Goal: Information Seeking & Learning: Learn about a topic

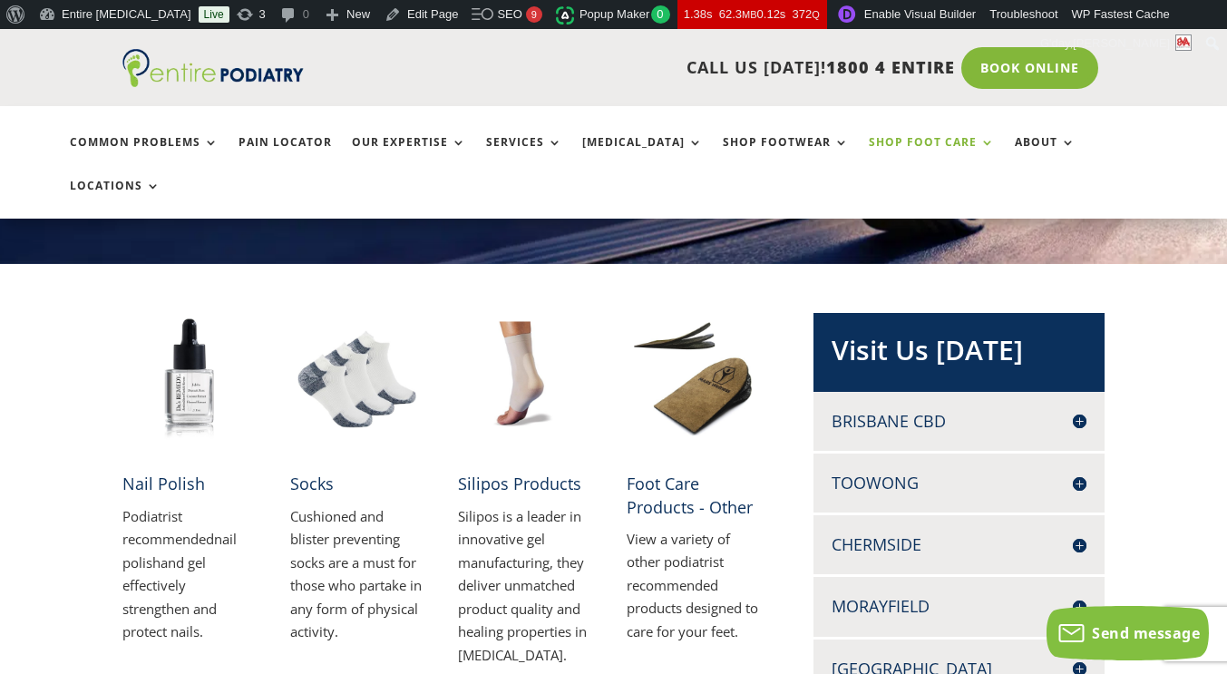
scroll to position [285, 0]
click at [654, 473] on link "Foot Care Products - Other" at bounding box center [690, 495] width 126 height 44
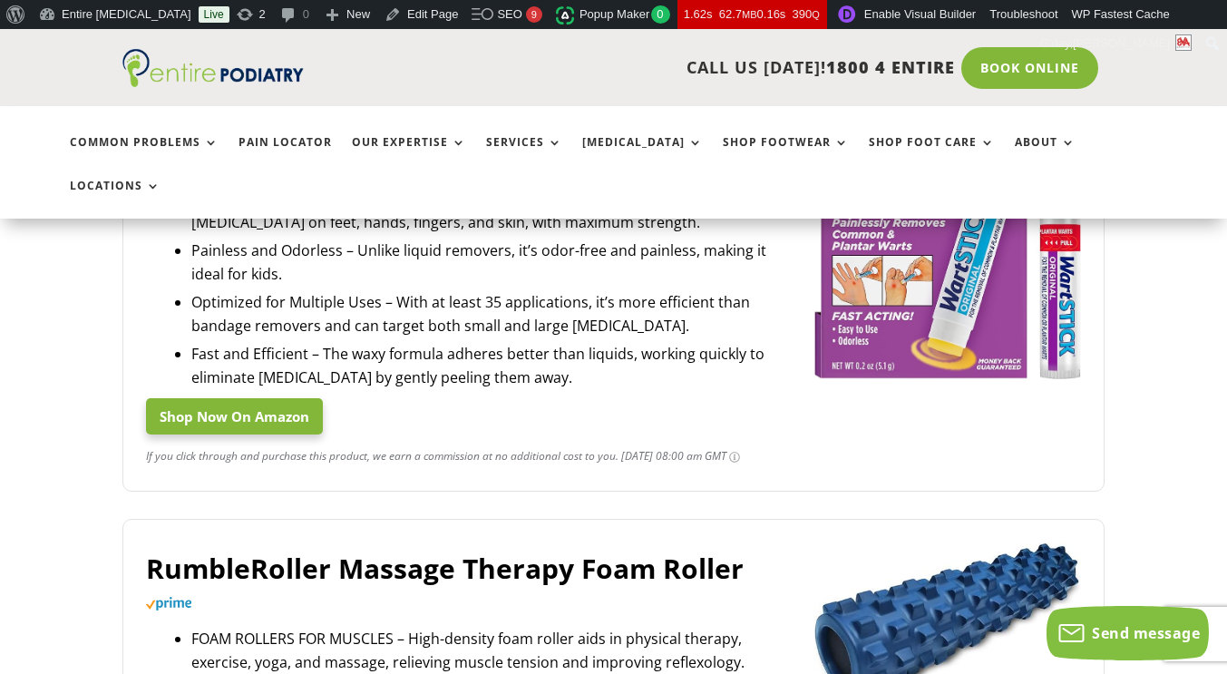
scroll to position [928, 0]
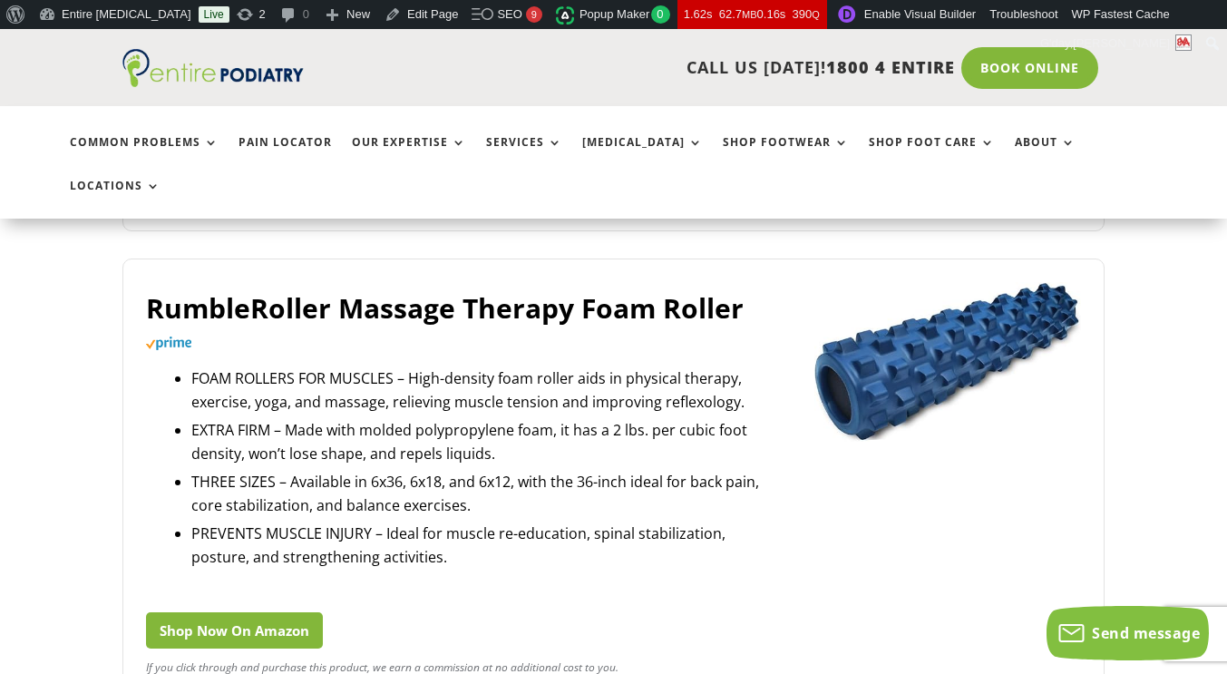
click at [266, 612] on link "Shop Now On Amazon" at bounding box center [234, 630] width 177 height 36
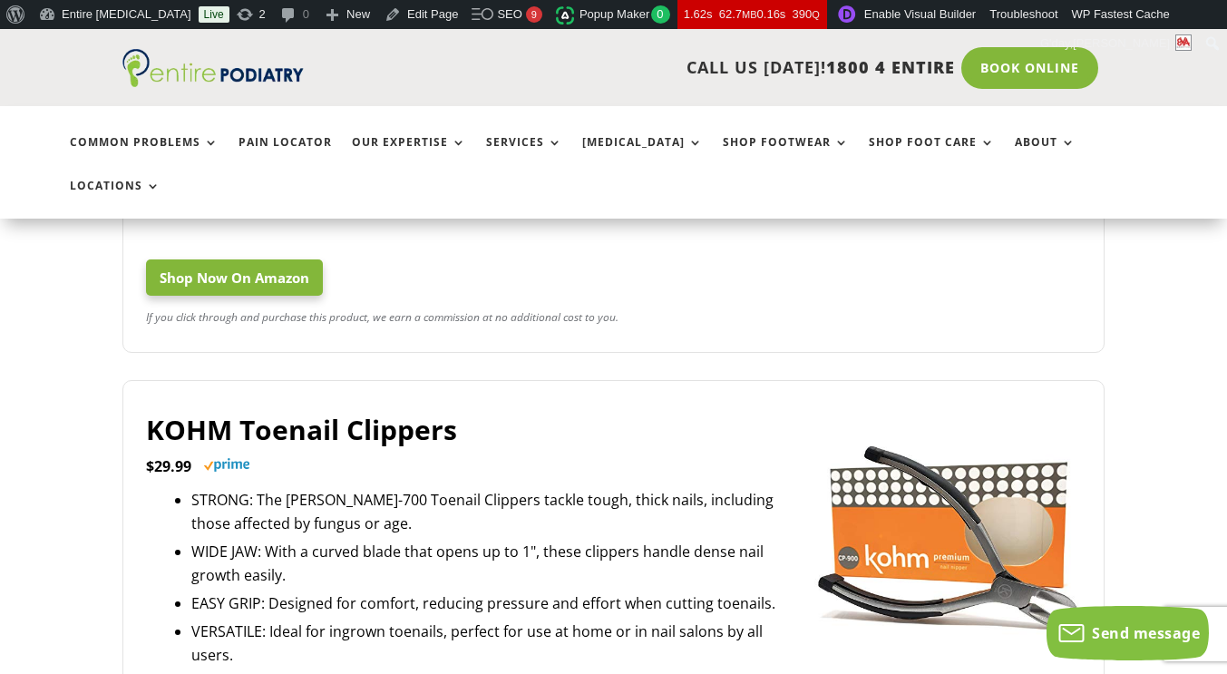
scroll to position [1344, 0]
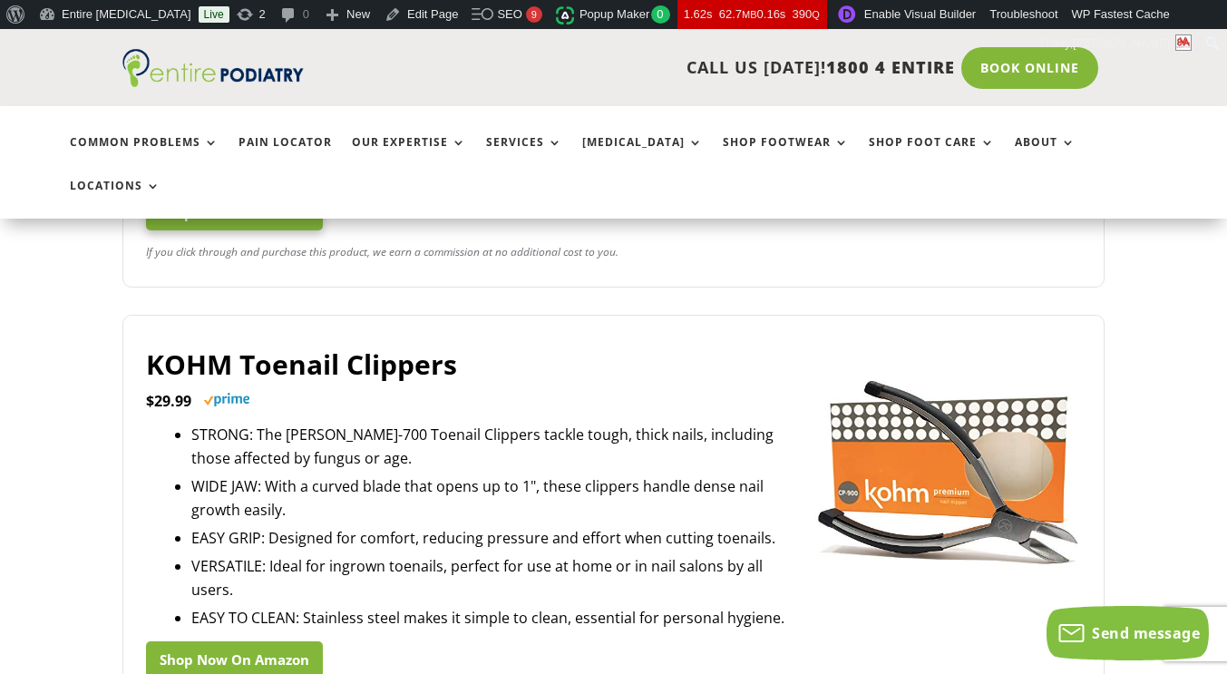
click at [223, 641] on link "Shop Now On Amazon" at bounding box center [234, 659] width 177 height 36
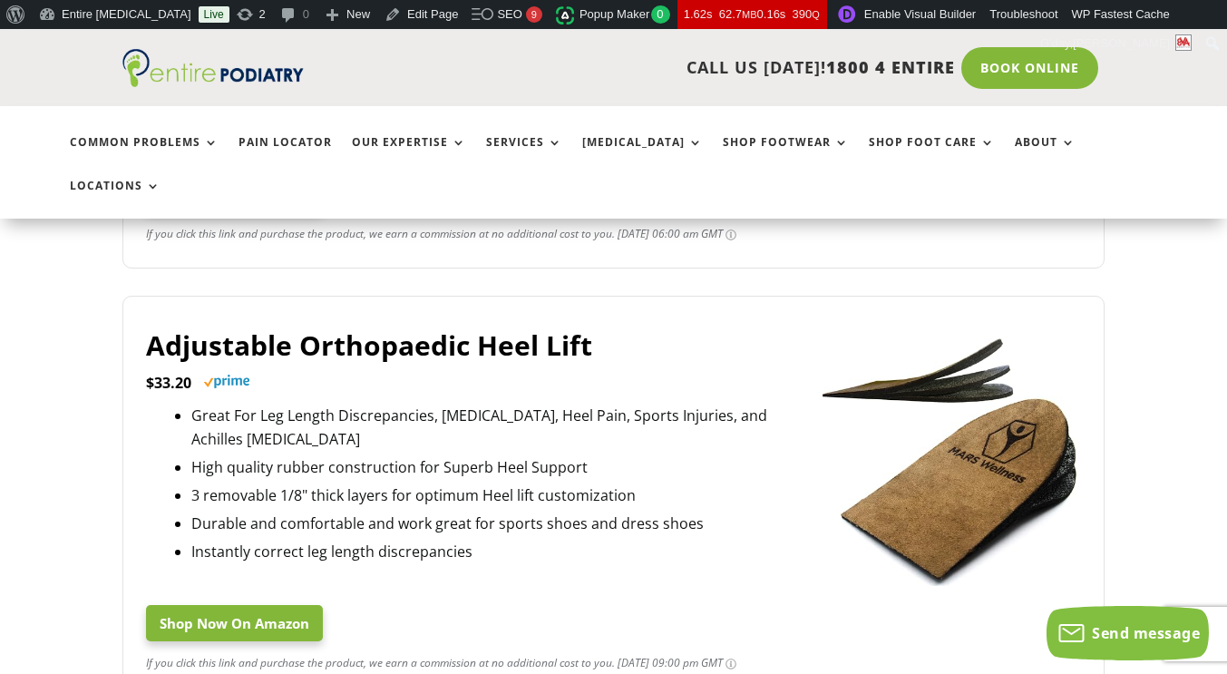
scroll to position [1809, 0]
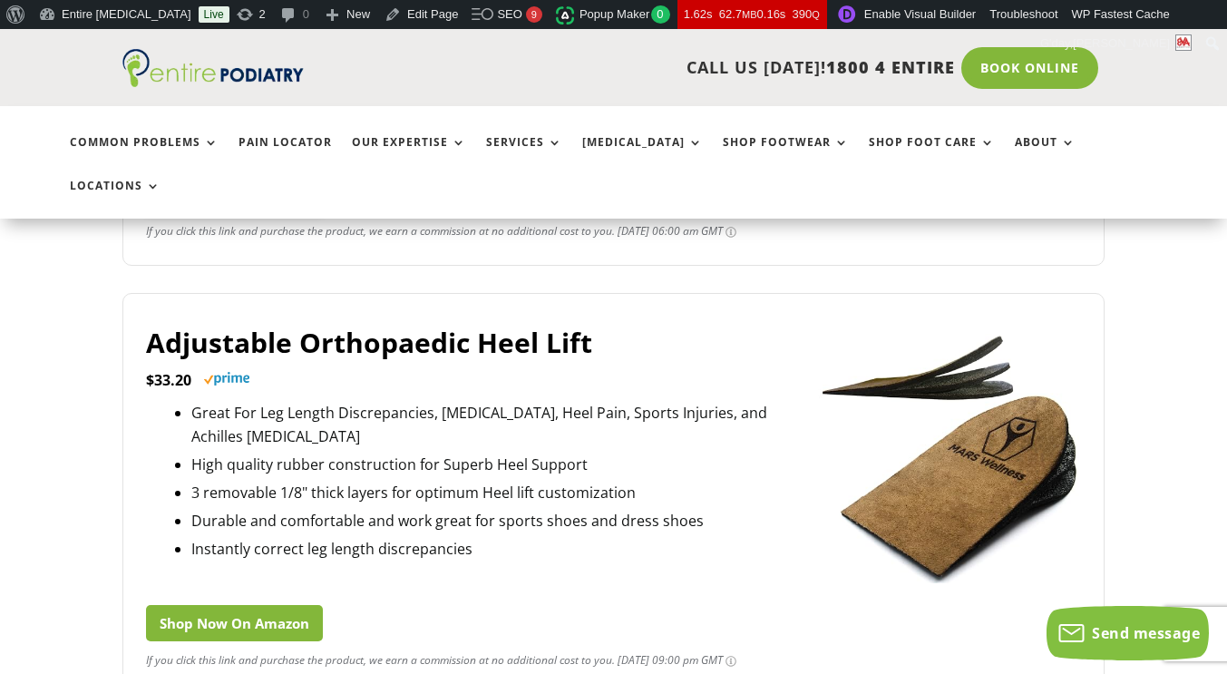
click at [242, 605] on link "Shop Now On Amazon" at bounding box center [234, 623] width 177 height 36
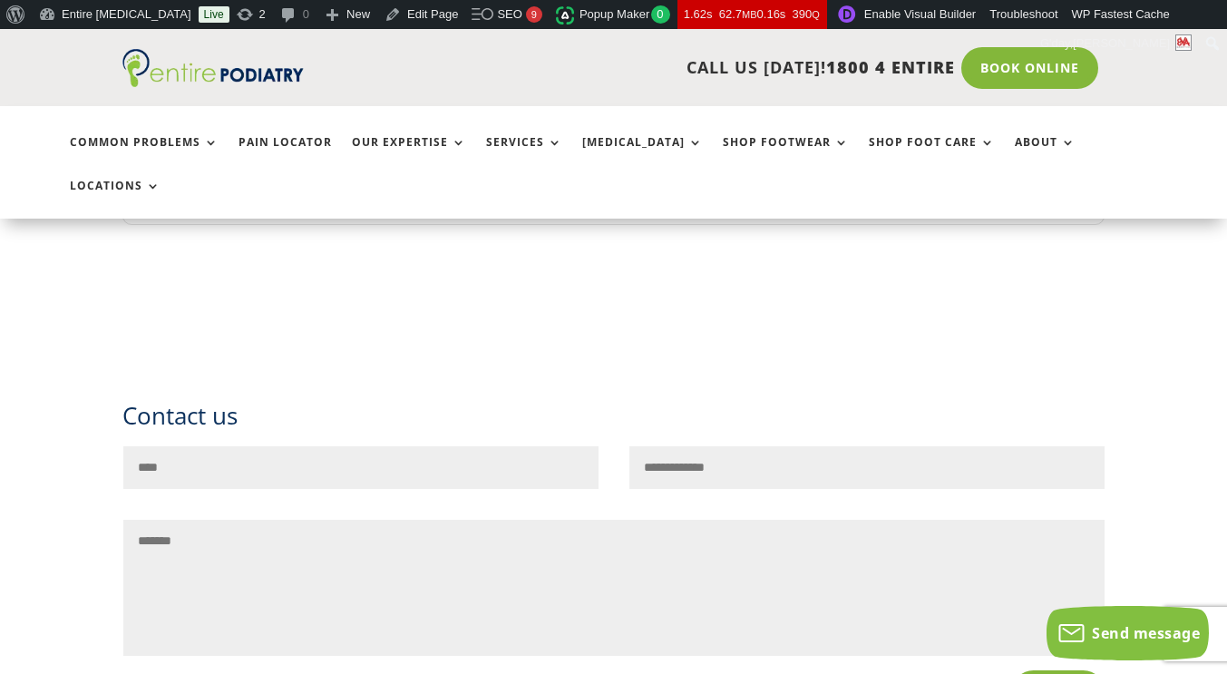
scroll to position [2661, 0]
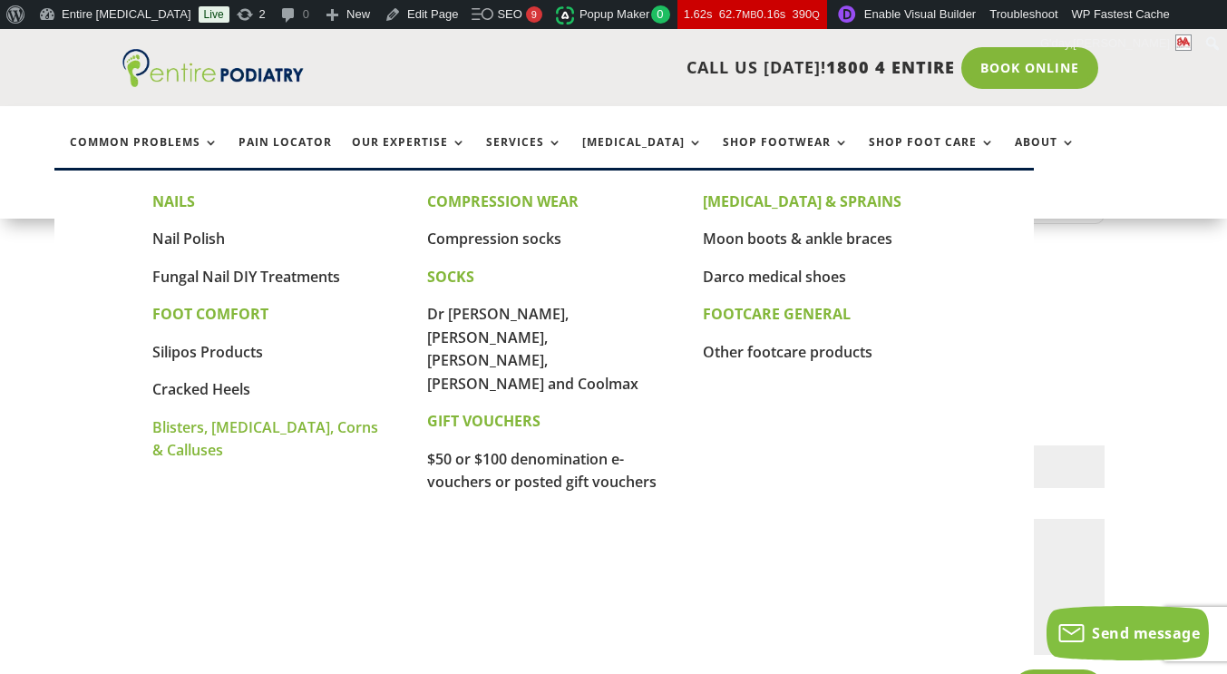
click at [298, 429] on link "Blisters, [MEDICAL_DATA], Corns & Calluses" at bounding box center [265, 439] width 226 height 44
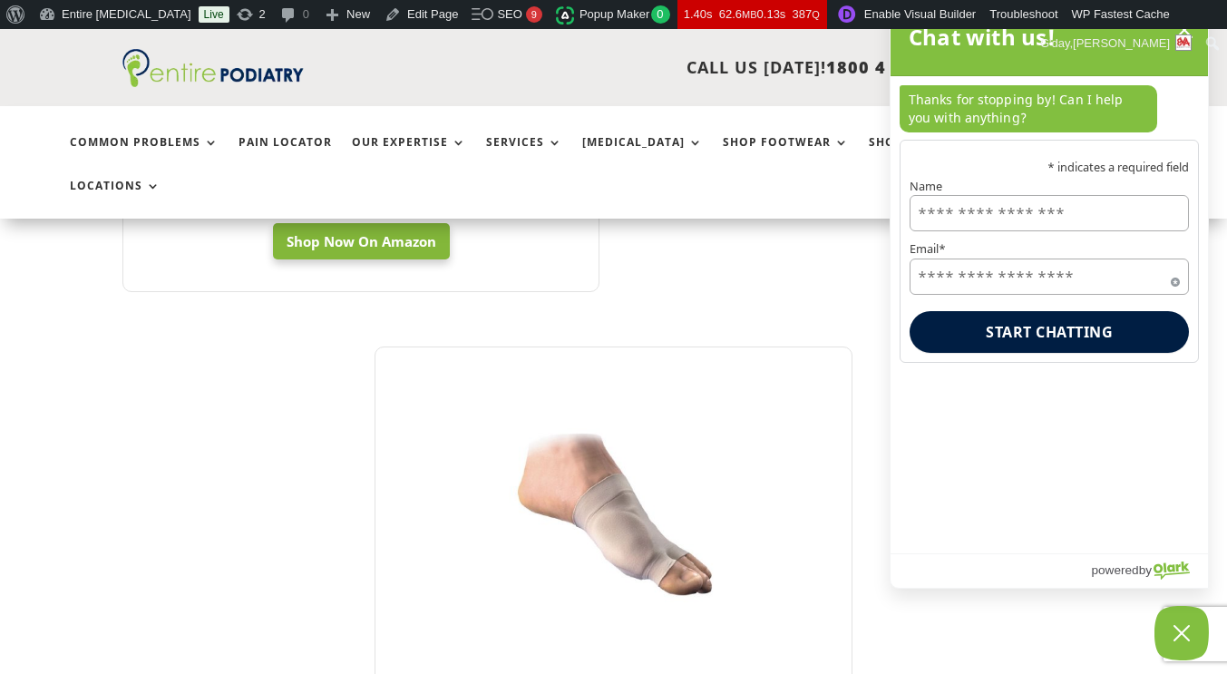
scroll to position [2490, 0]
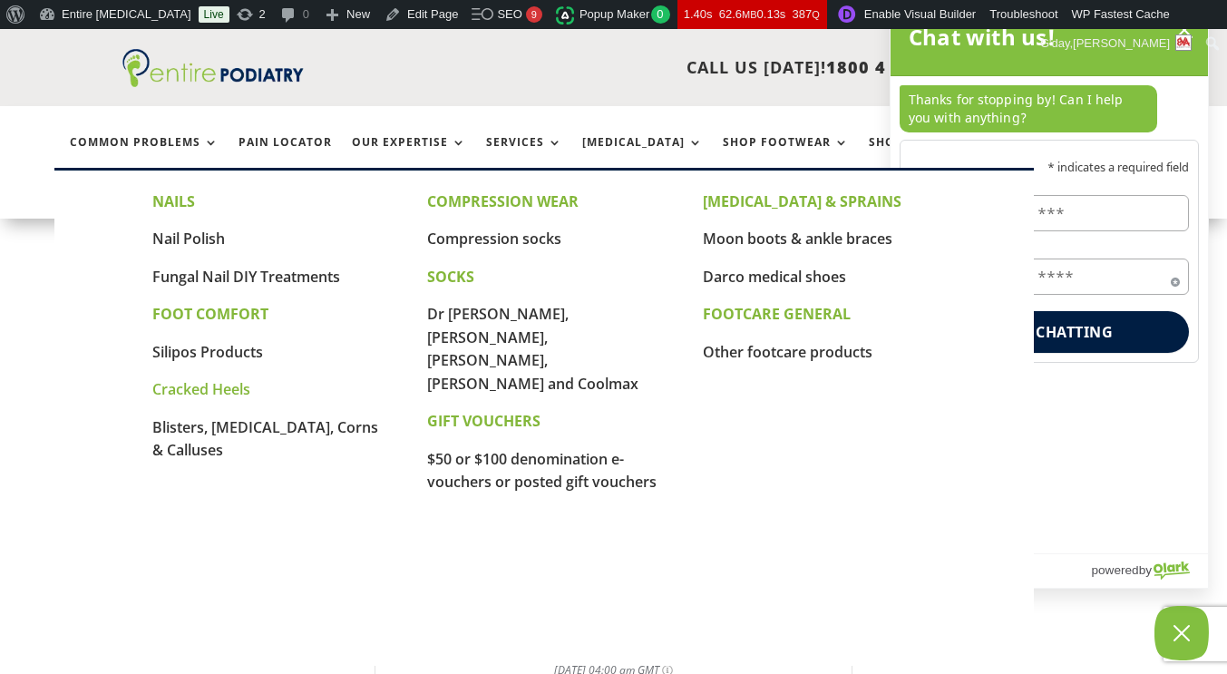
click at [213, 386] on link "Cracked Heels" at bounding box center [201, 389] width 98 height 20
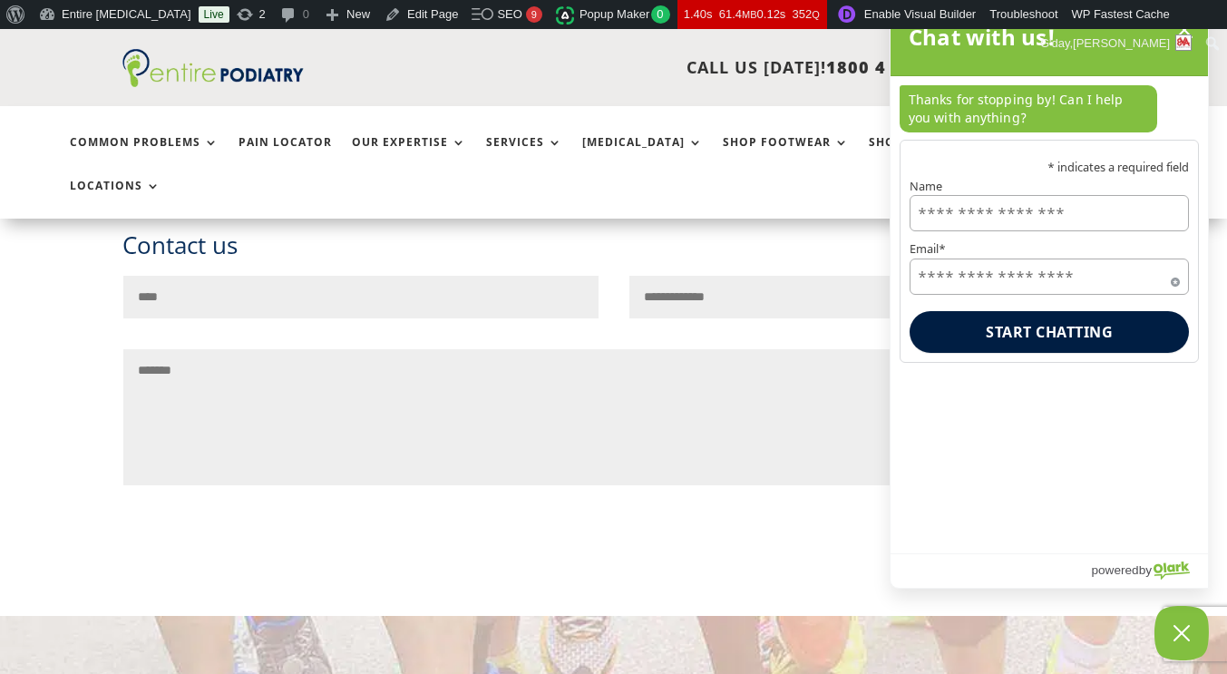
scroll to position [1676, 0]
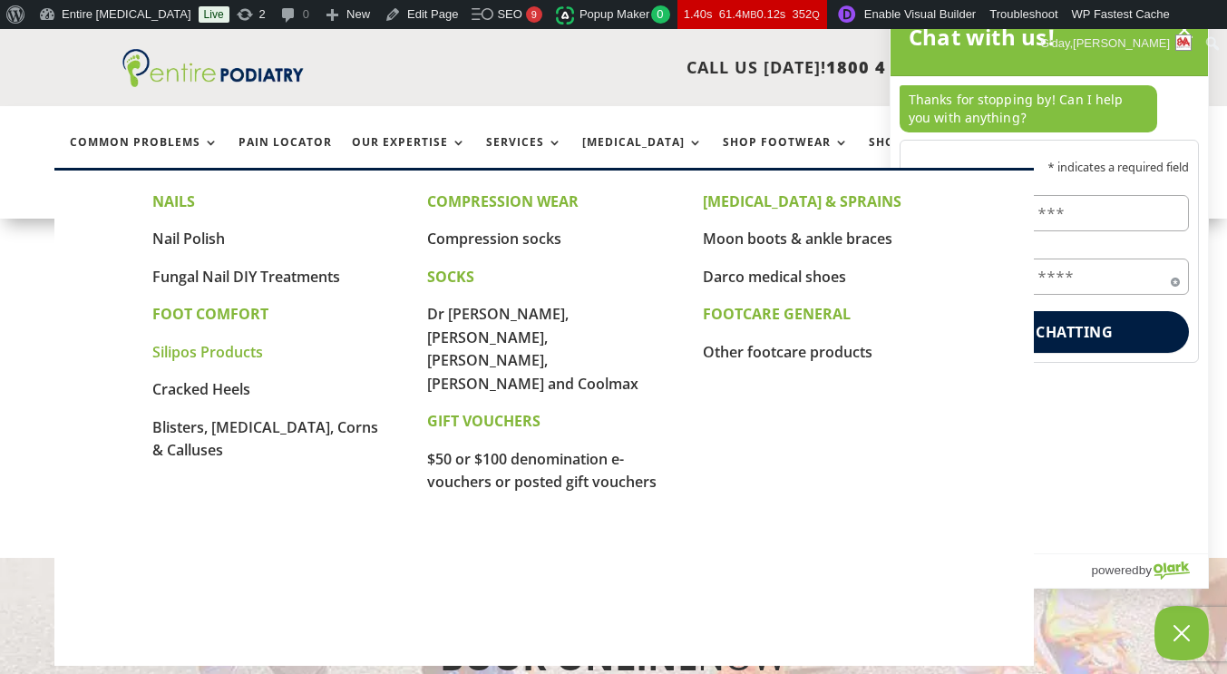
click at [212, 351] on link "Silipos Products" at bounding box center [207, 352] width 111 height 20
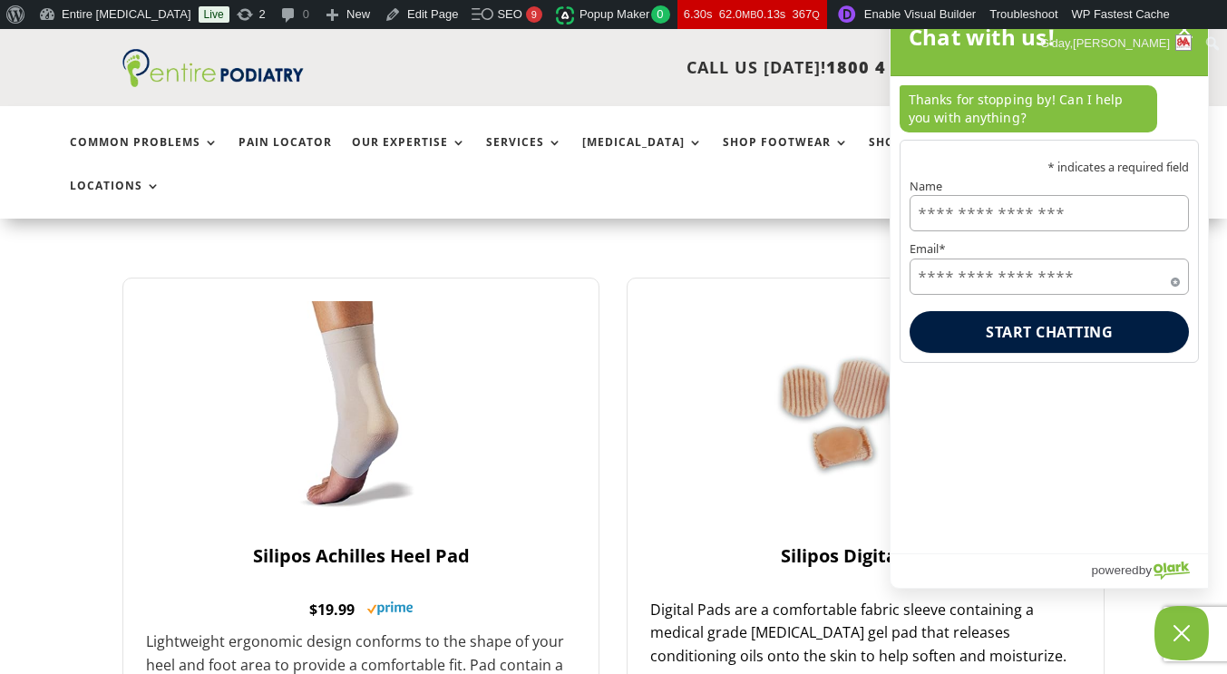
scroll to position [650, 0]
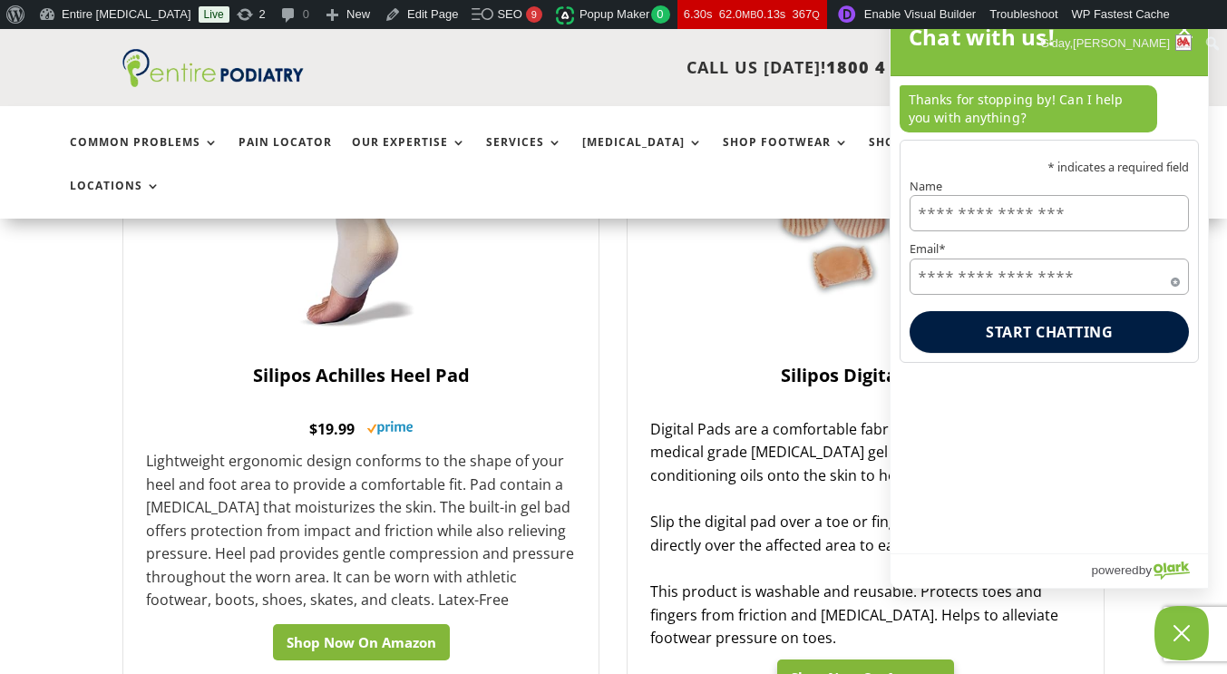
click at [351, 624] on link "Shop Now On Amazon" at bounding box center [361, 642] width 177 height 36
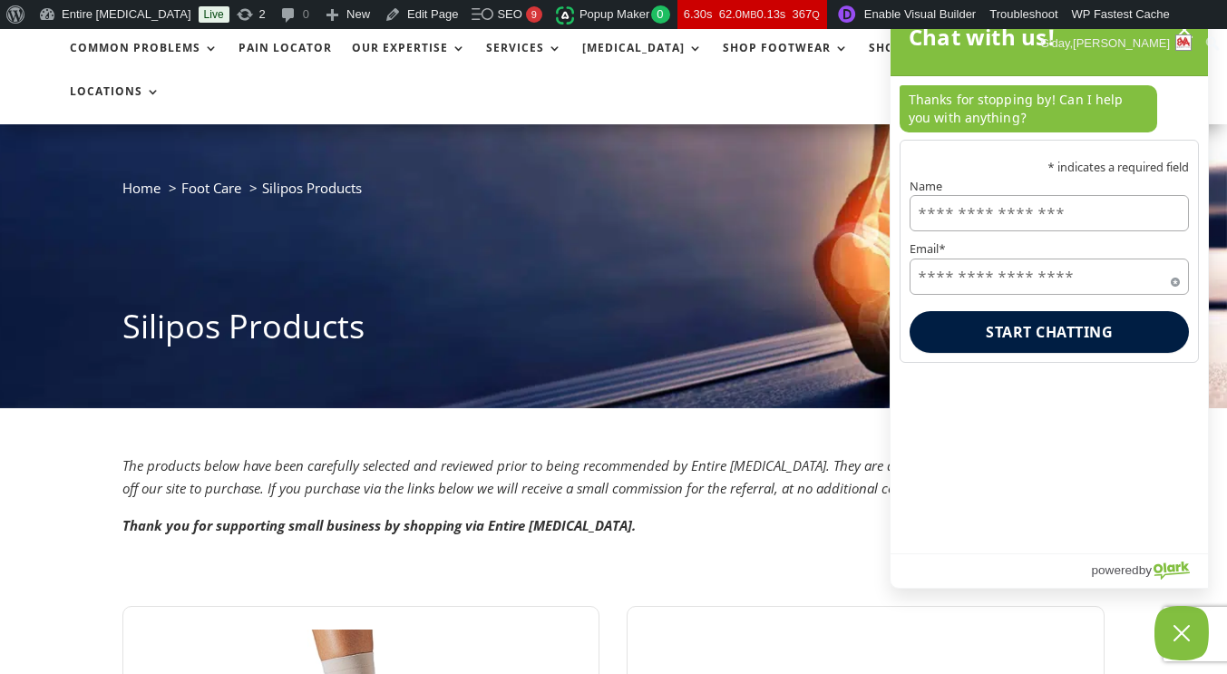
scroll to position [0, 0]
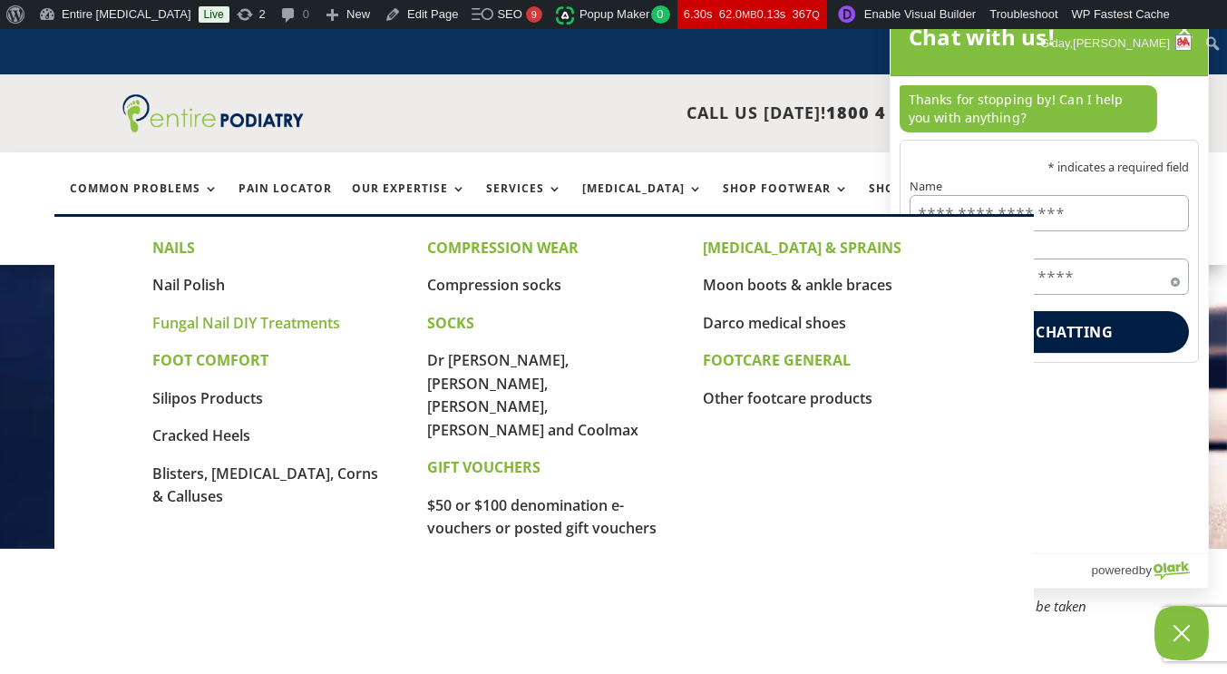
click at [212, 327] on link "Fungal Nail DIY Treatments" at bounding box center [246, 323] width 188 height 20
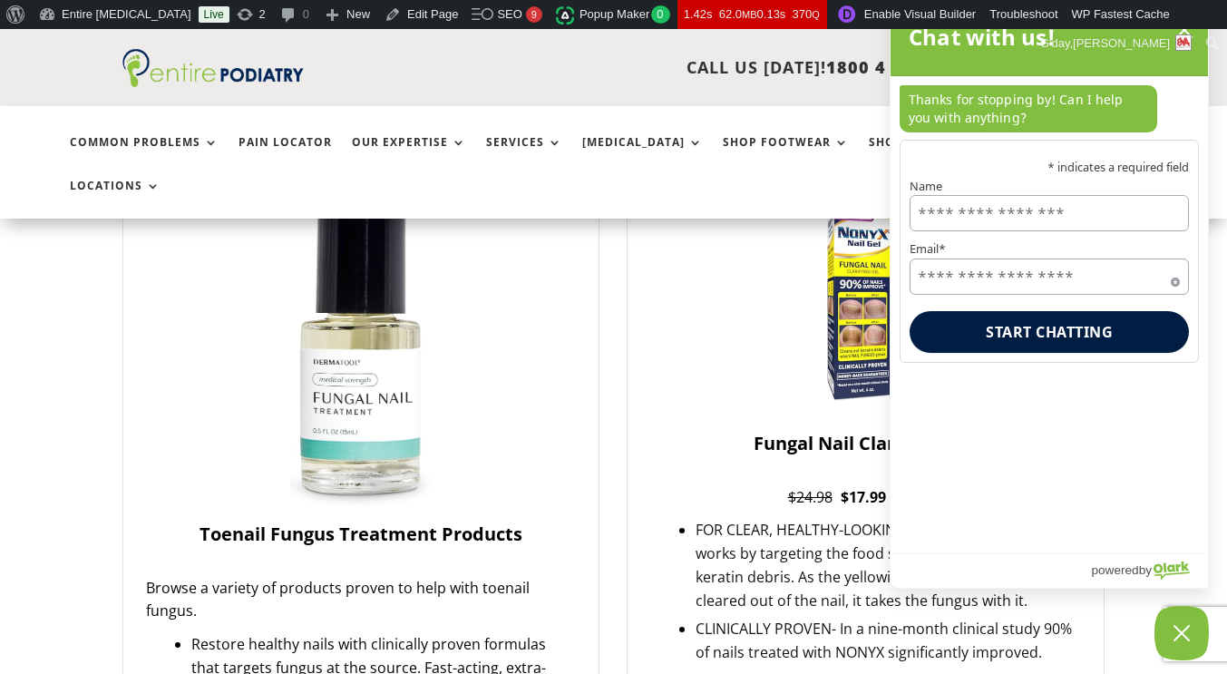
scroll to position [620, 0]
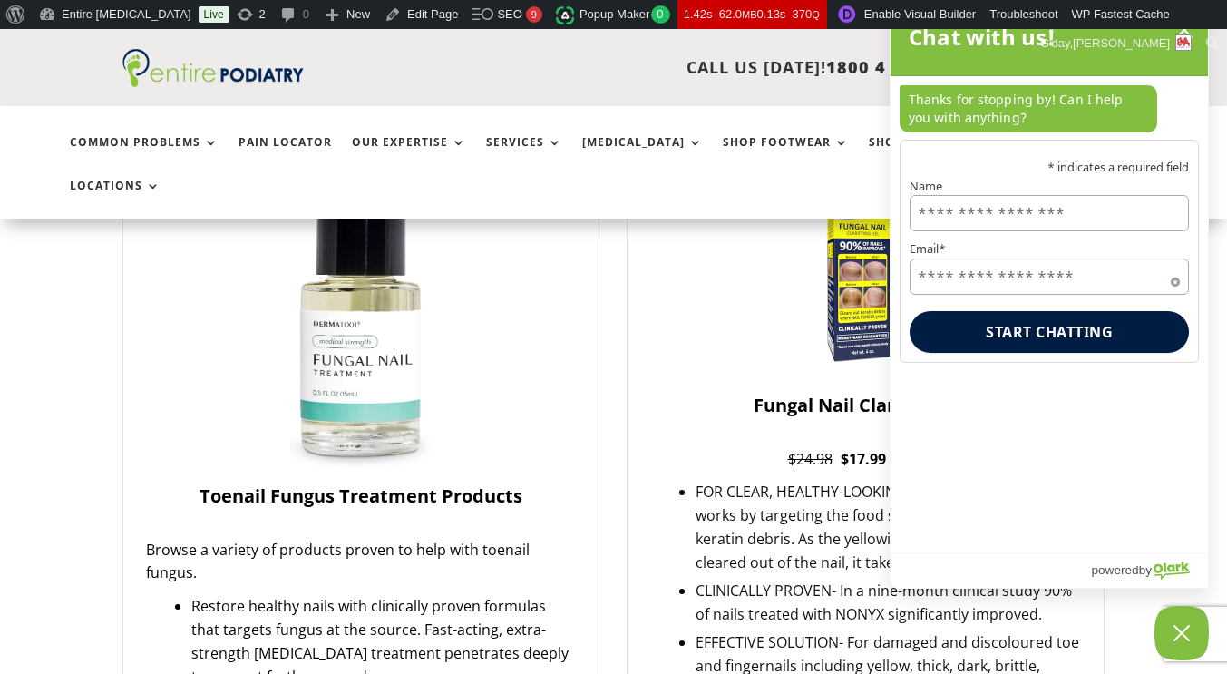
click at [795, 394] on link "Fungal Nail Clarifying Gel" at bounding box center [865, 416] width 430 height 45
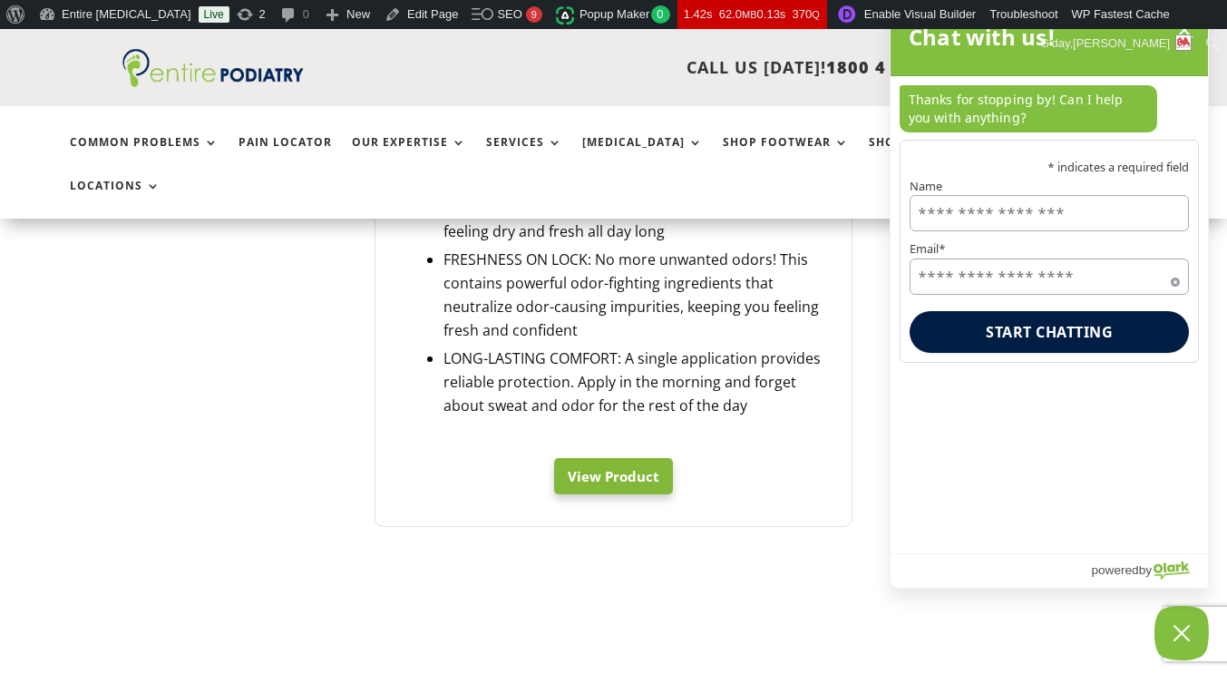
scroll to position [1840, 0]
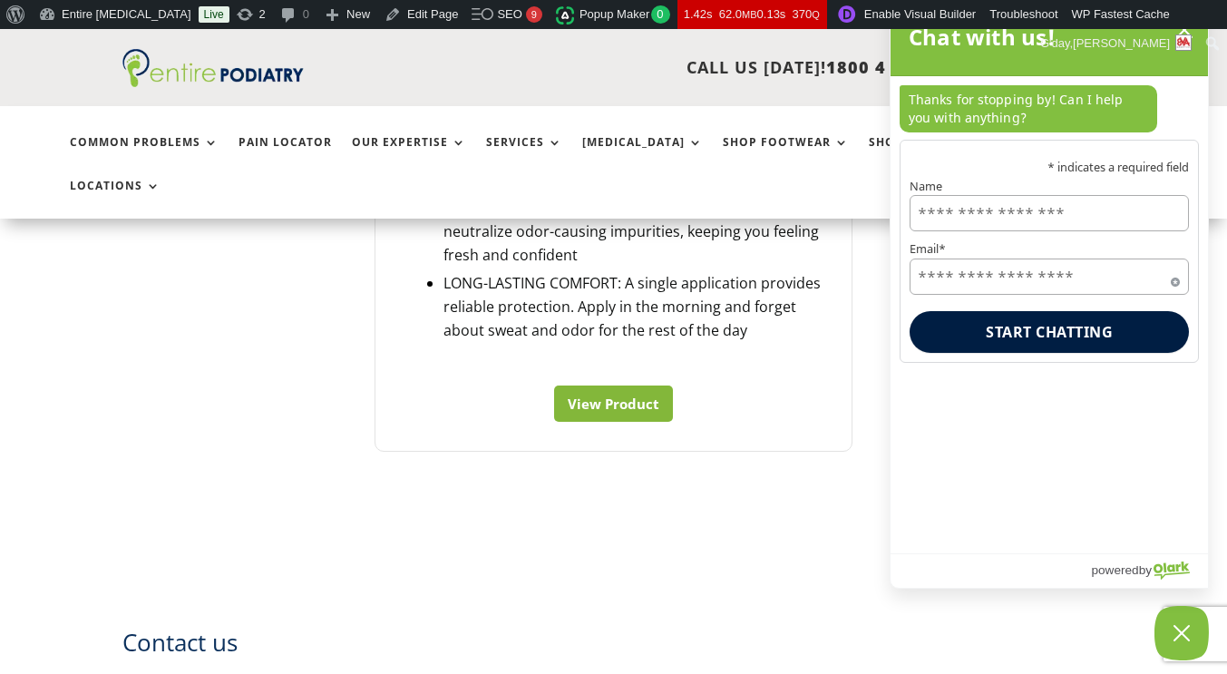
click at [617, 386] on link "View Product" at bounding box center [613, 404] width 119 height 36
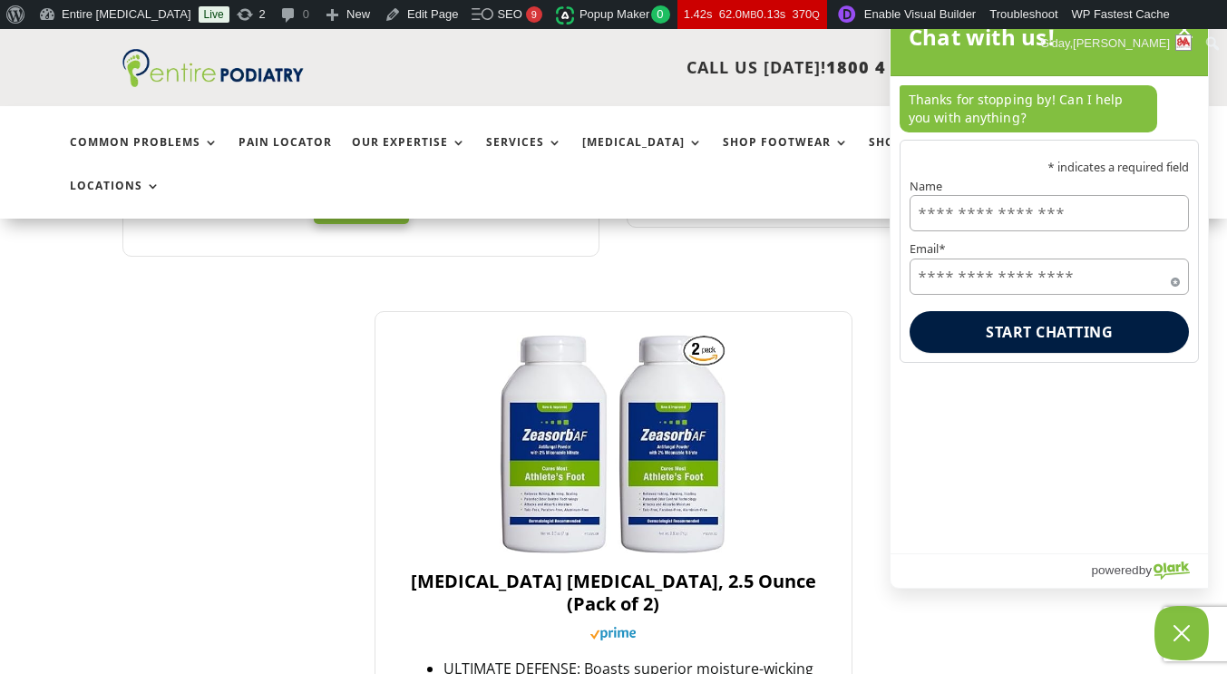
scroll to position [1033, 0]
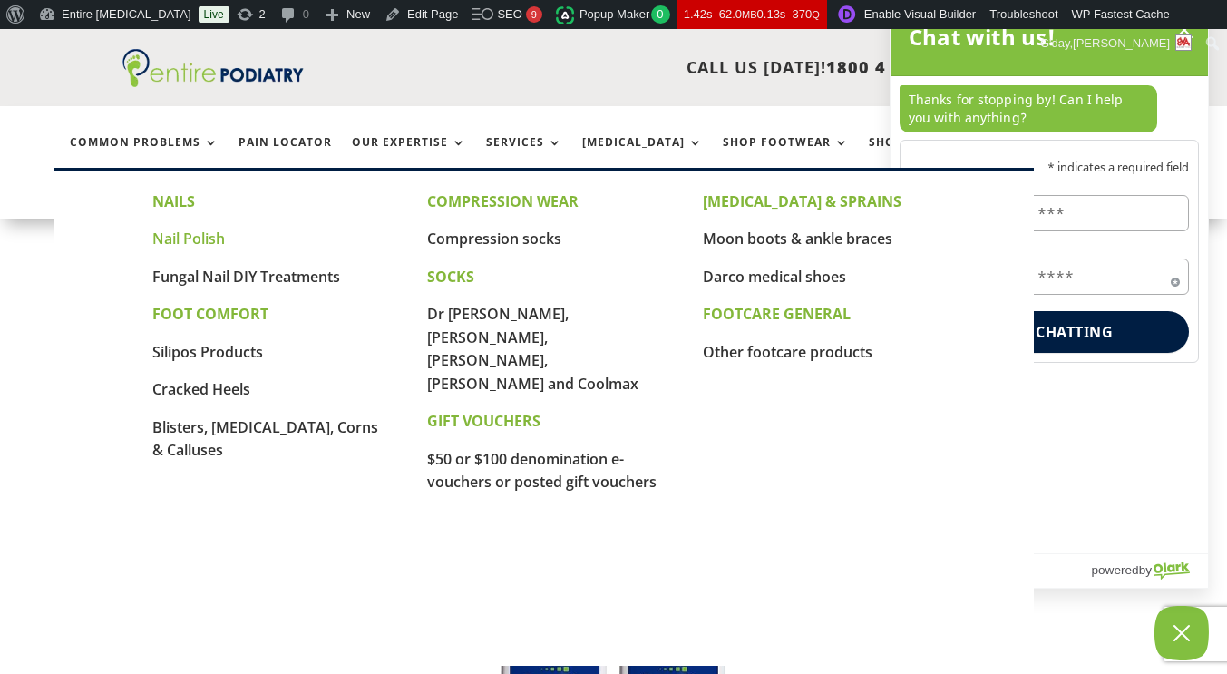
click at [199, 237] on link "Nail Polish" at bounding box center [188, 239] width 73 height 20
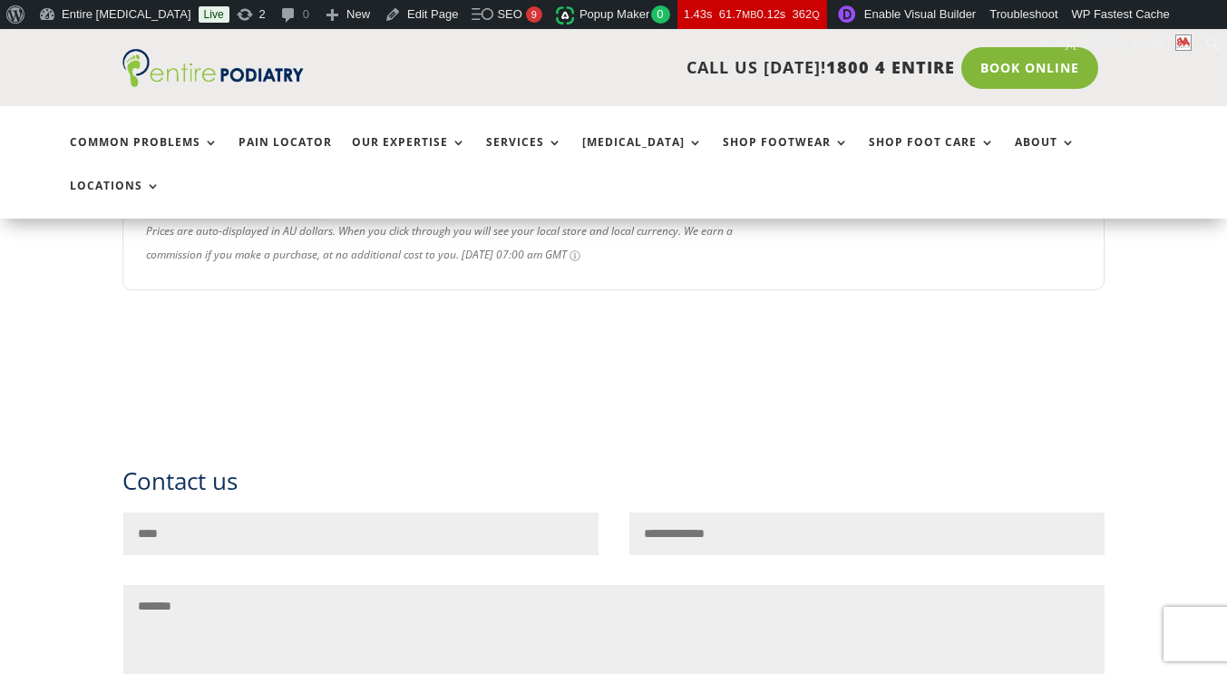
scroll to position [1404, 0]
